Goal: Find specific page/section: Find specific page/section

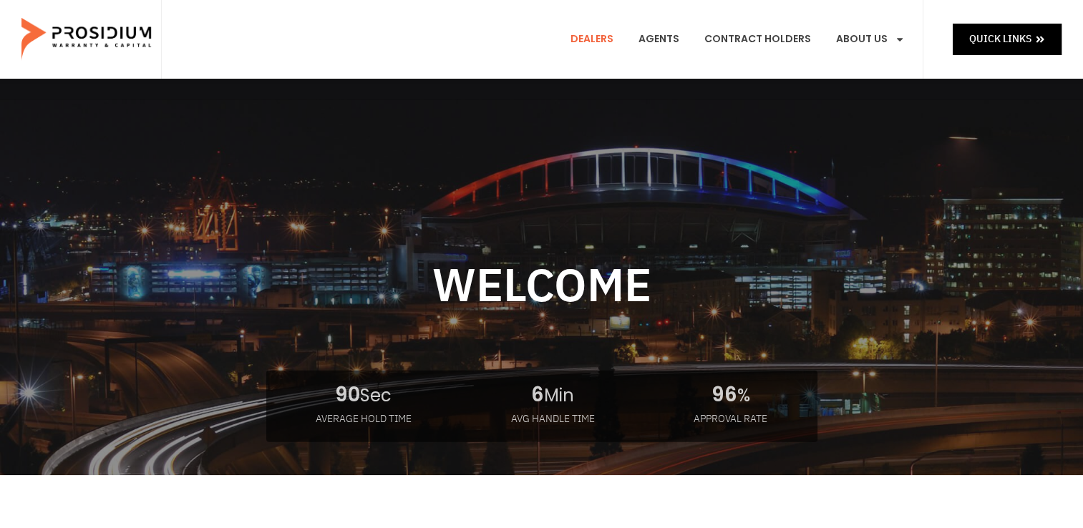
click at [602, 39] on link "Dealers" at bounding box center [592, 39] width 64 height 53
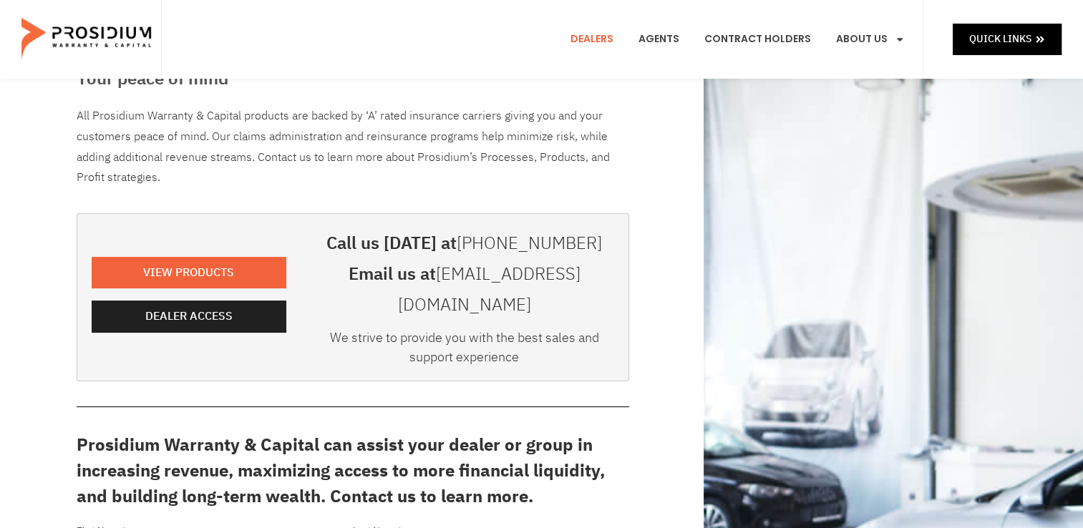
scroll to position [235, 0]
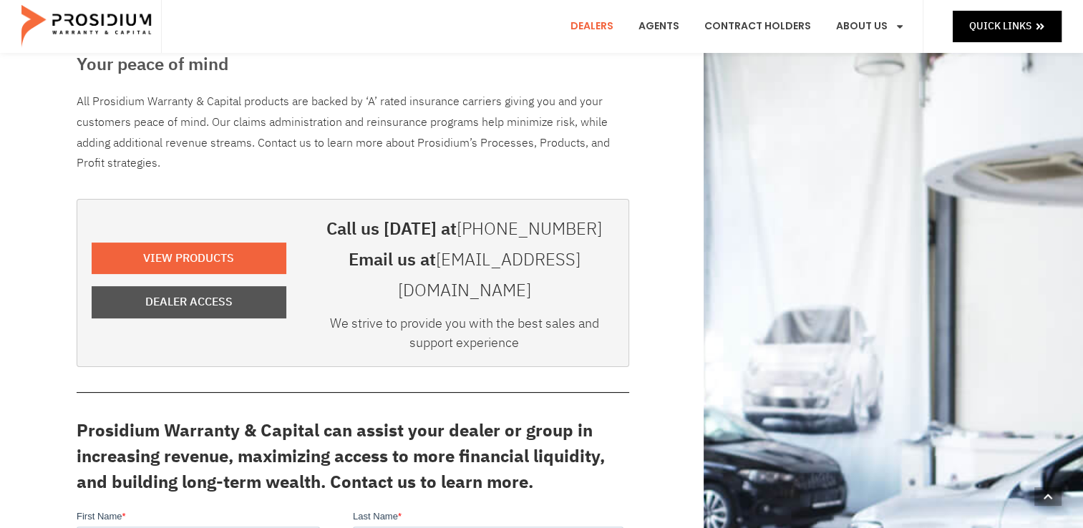
click at [253, 292] on span "Dealer Access" at bounding box center [188, 302] width 163 height 21
